Goal: Navigation & Orientation: Find specific page/section

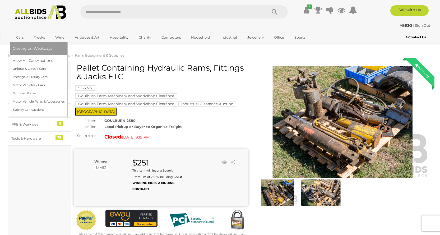
click at [17, 38] on link "Cars" at bounding box center [20, 37] width 14 height 9
click at [28, 100] on link "Motor Vehicle Parts & Accessories" at bounding box center [40, 102] width 55 height 8
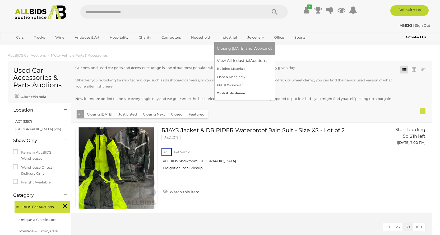
click at [236, 92] on link "Tools & Hardware" at bounding box center [245, 93] width 56 height 8
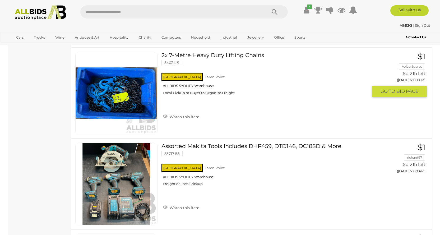
scroll to position [2697, 0]
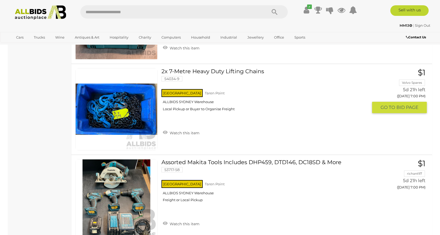
click at [133, 111] on link at bounding box center [116, 109] width 82 height 82
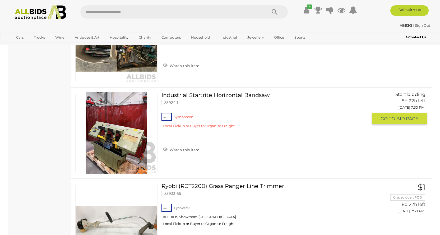
scroll to position [4214, 0]
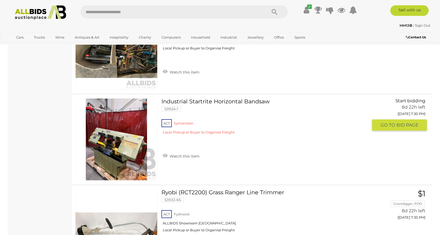
click at [112, 145] on img at bounding box center [117, 140] width 82 height 82
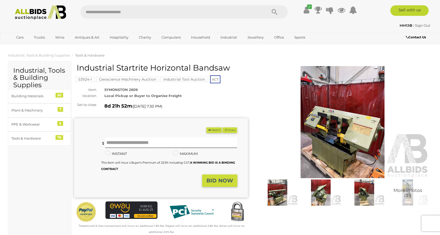
click at [330, 131] on img at bounding box center [343, 122] width 174 height 112
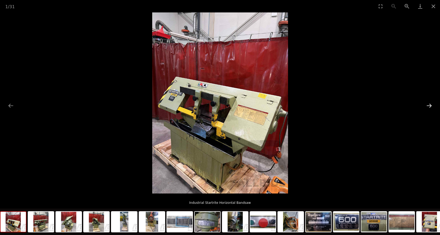
click at [430, 107] on button "Next slide" at bounding box center [429, 105] width 11 height 10
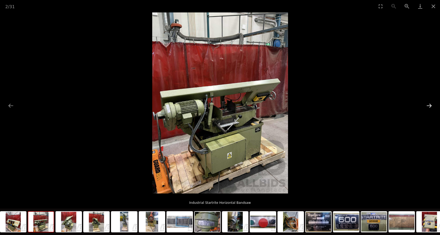
click at [430, 107] on button "Next slide" at bounding box center [429, 105] width 11 height 10
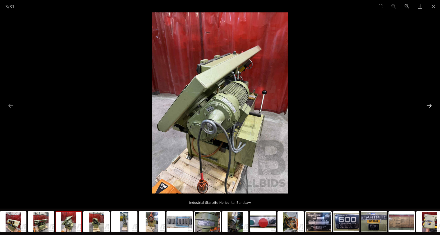
click at [430, 107] on button "Next slide" at bounding box center [429, 105] width 11 height 10
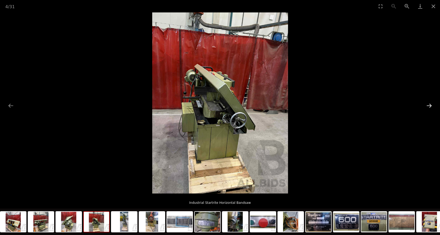
click at [430, 107] on button "Next slide" at bounding box center [429, 105] width 11 height 10
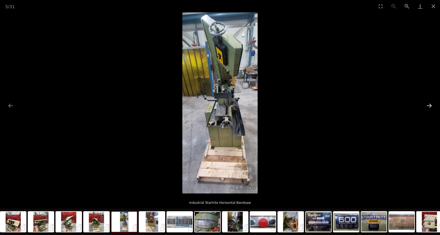
click at [430, 107] on button "Next slide" at bounding box center [429, 105] width 11 height 10
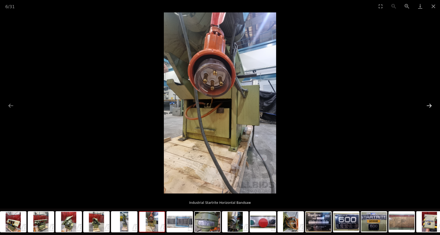
click at [430, 107] on button "Next slide" at bounding box center [429, 105] width 11 height 10
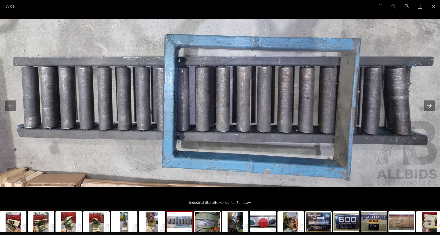
click at [430, 107] on button "Next slide" at bounding box center [429, 105] width 11 height 10
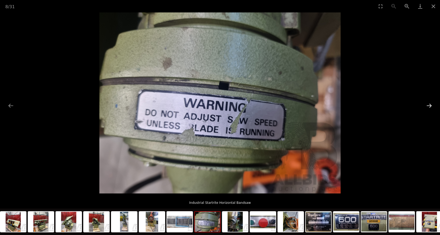
click at [430, 106] on button "Next slide" at bounding box center [429, 105] width 11 height 10
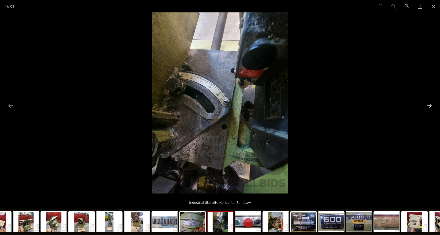
click at [430, 106] on button "Next slide" at bounding box center [429, 105] width 11 height 10
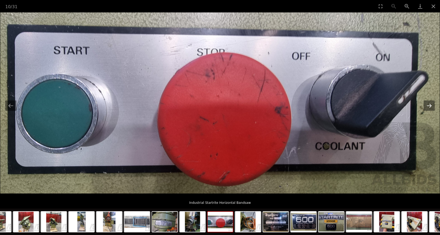
click at [430, 106] on button "Next slide" at bounding box center [429, 105] width 11 height 10
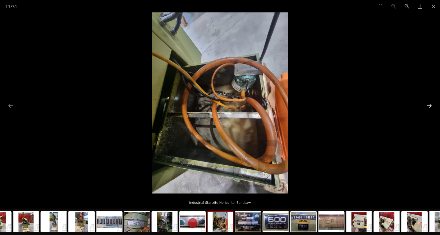
click at [430, 106] on button "Next slide" at bounding box center [429, 105] width 11 height 10
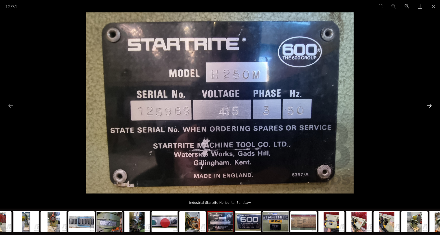
click at [430, 106] on button "Next slide" at bounding box center [429, 105] width 11 height 10
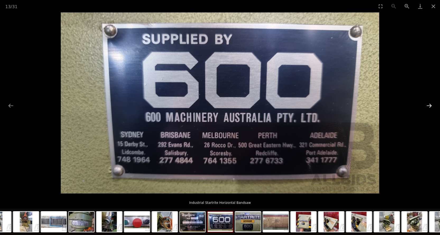
click at [430, 106] on button "Next slide" at bounding box center [429, 105] width 11 height 10
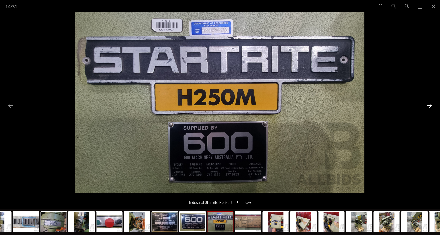
click at [430, 106] on button "Next slide" at bounding box center [429, 105] width 11 height 10
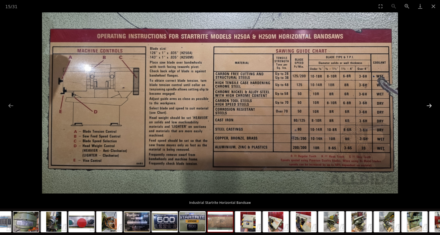
click at [430, 106] on button "Next slide" at bounding box center [429, 105] width 11 height 10
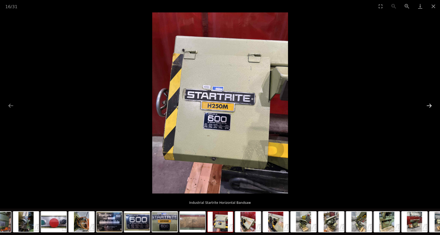
click at [430, 106] on button "Next slide" at bounding box center [429, 105] width 11 height 10
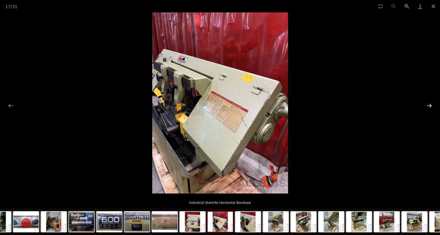
click at [430, 106] on button "Next slide" at bounding box center [429, 105] width 11 height 10
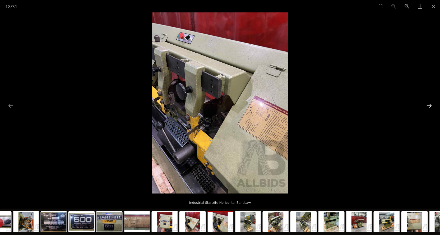
click at [430, 106] on button "Next slide" at bounding box center [429, 105] width 11 height 10
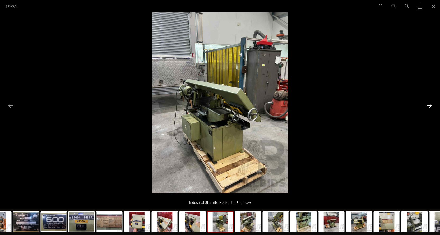
click at [430, 106] on button "Next slide" at bounding box center [429, 105] width 11 height 10
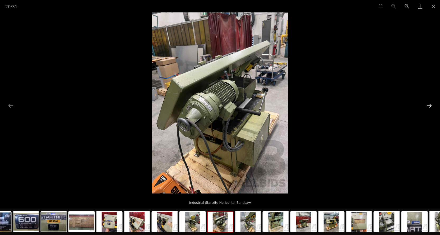
click at [430, 106] on button "Next slide" at bounding box center [429, 105] width 11 height 10
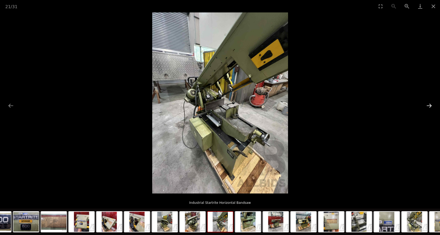
click at [430, 106] on button "Next slide" at bounding box center [429, 105] width 11 height 10
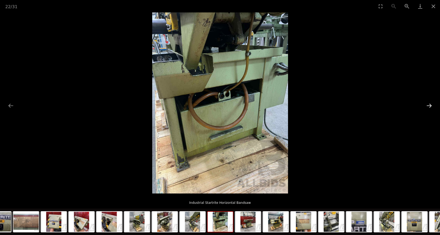
click at [430, 106] on button "Next slide" at bounding box center [429, 105] width 11 height 10
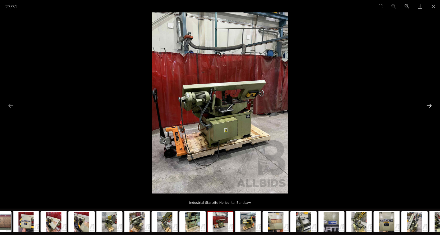
click at [430, 106] on button "Next slide" at bounding box center [429, 105] width 11 height 10
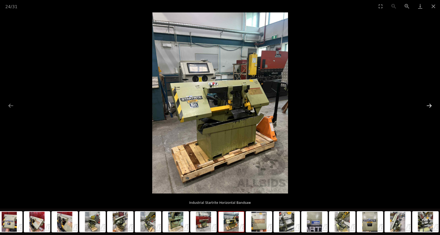
click at [430, 106] on button "Next slide" at bounding box center [429, 105] width 11 height 10
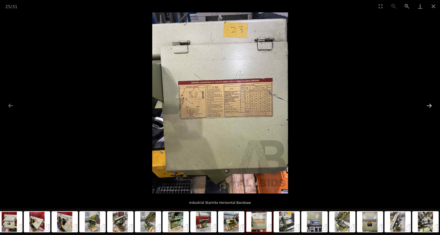
click at [430, 106] on button "Next slide" at bounding box center [429, 105] width 11 height 10
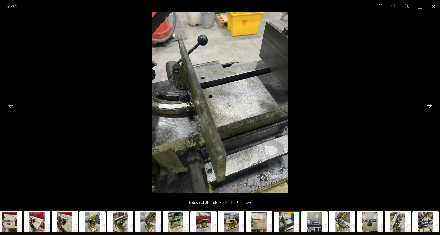
click at [430, 106] on button "Next slide" at bounding box center [429, 105] width 11 height 10
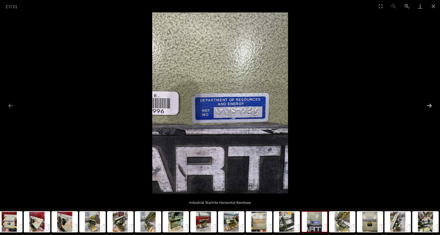
click at [430, 106] on button "Next slide" at bounding box center [429, 105] width 11 height 10
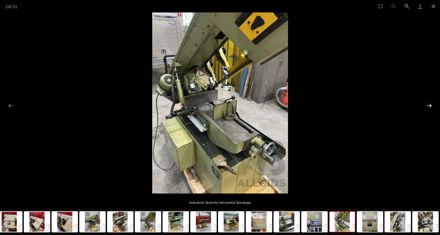
click at [430, 106] on button "Next slide" at bounding box center [429, 105] width 11 height 10
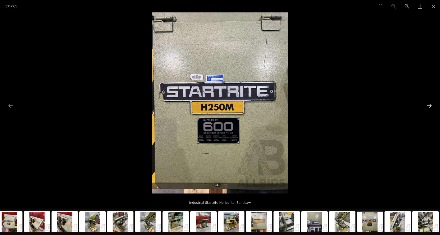
click at [430, 106] on button "Next slide" at bounding box center [429, 105] width 11 height 10
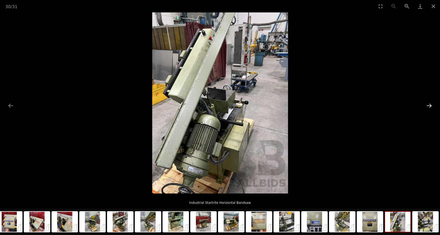
click at [430, 106] on button "Next slide" at bounding box center [429, 105] width 11 height 10
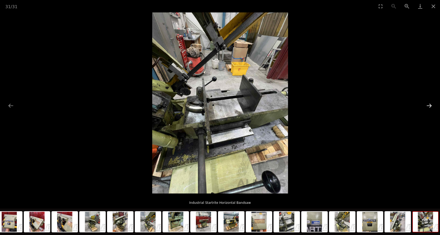
click at [430, 106] on button "Next slide" at bounding box center [429, 105] width 11 height 10
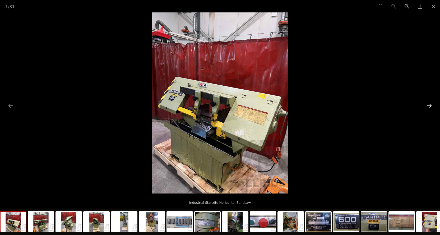
click at [428, 104] on button "Next slide" at bounding box center [429, 105] width 11 height 10
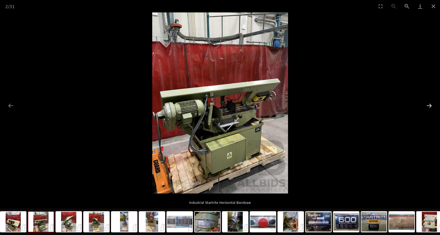
click at [431, 105] on button "Next slide" at bounding box center [429, 105] width 11 height 10
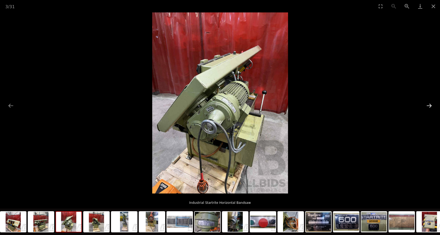
click at [431, 105] on button "Next slide" at bounding box center [429, 105] width 11 height 10
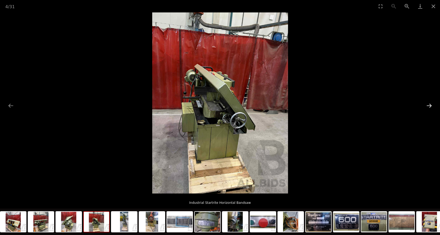
click at [431, 105] on button "Next slide" at bounding box center [429, 105] width 11 height 10
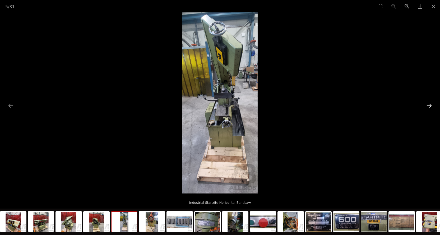
click at [431, 105] on button "Next slide" at bounding box center [429, 105] width 11 height 10
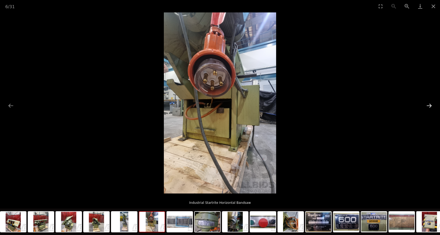
click at [431, 105] on button "Next slide" at bounding box center [429, 105] width 11 height 10
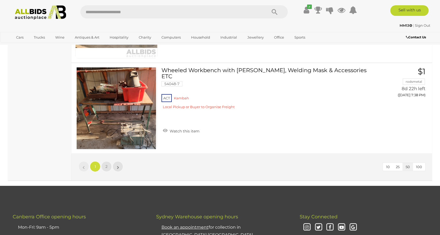
scroll to position [4519, 0]
click at [107, 167] on span "2" at bounding box center [106, 166] width 2 height 5
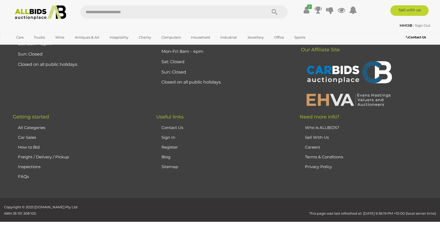
scroll to position [68, 0]
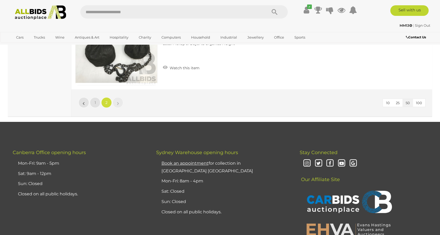
scroll to position [2685, 0]
